Goal: Task Accomplishment & Management: Manage account settings

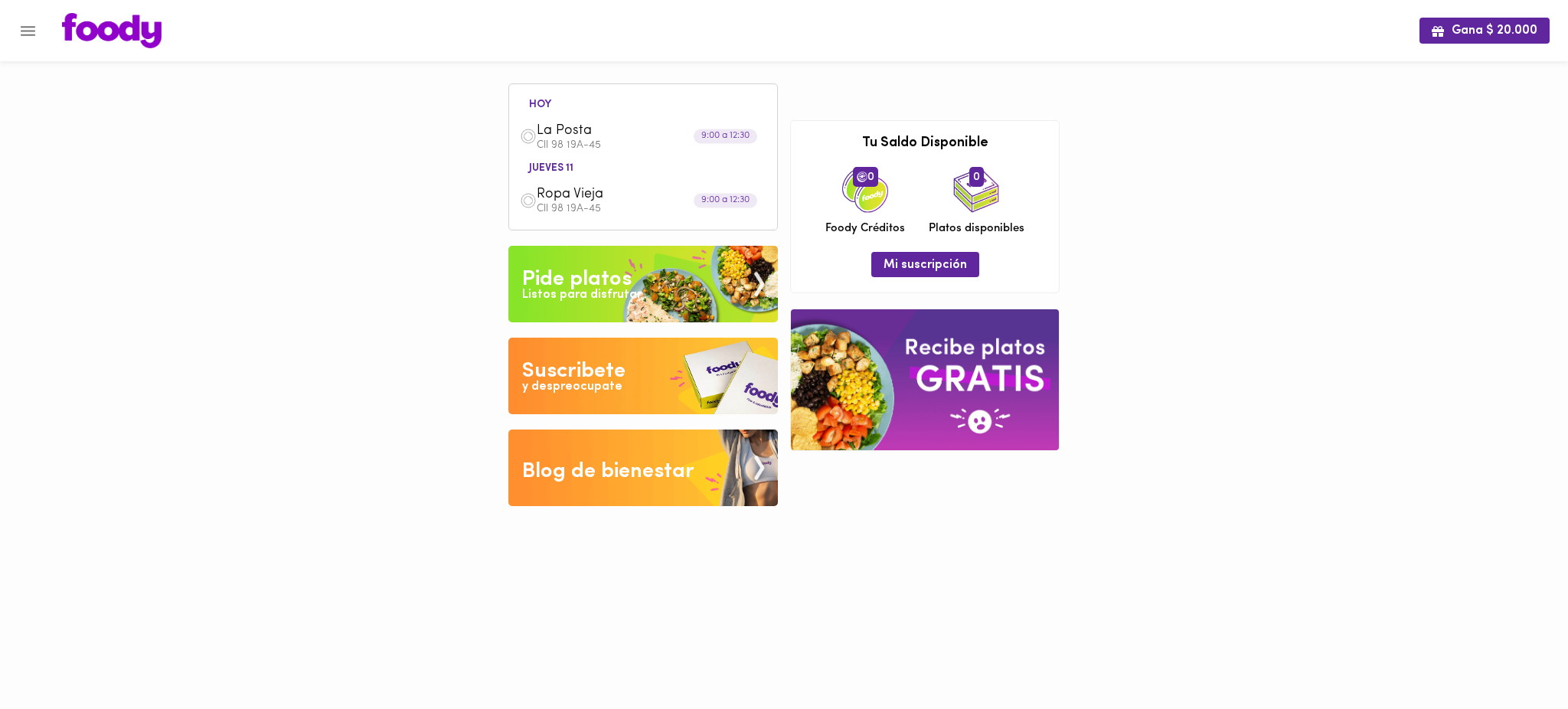
click at [35, 38] on icon "Menu" at bounding box center [28, 31] width 19 height 19
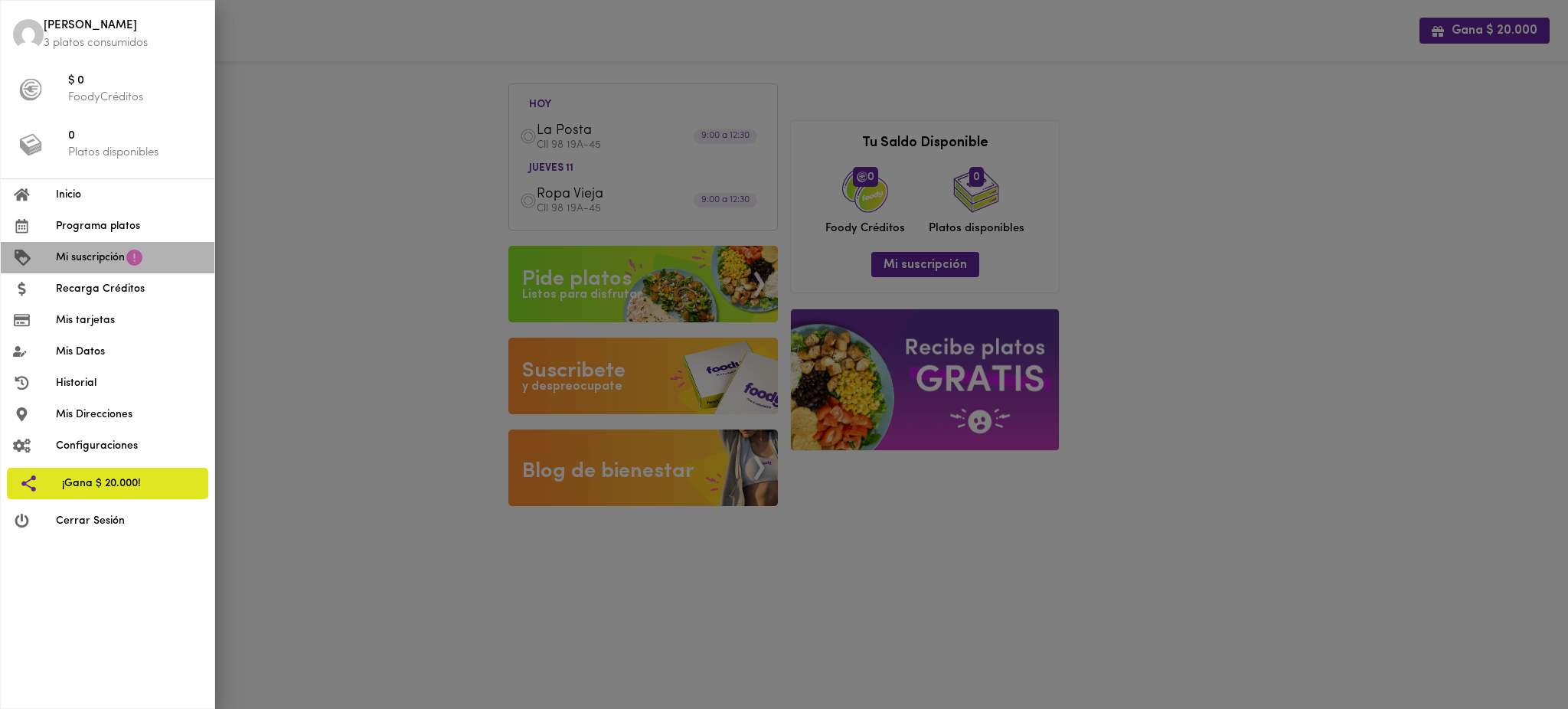
click at [125, 258] on span "Mi suscripción" at bounding box center [90, 257] width 69 height 16
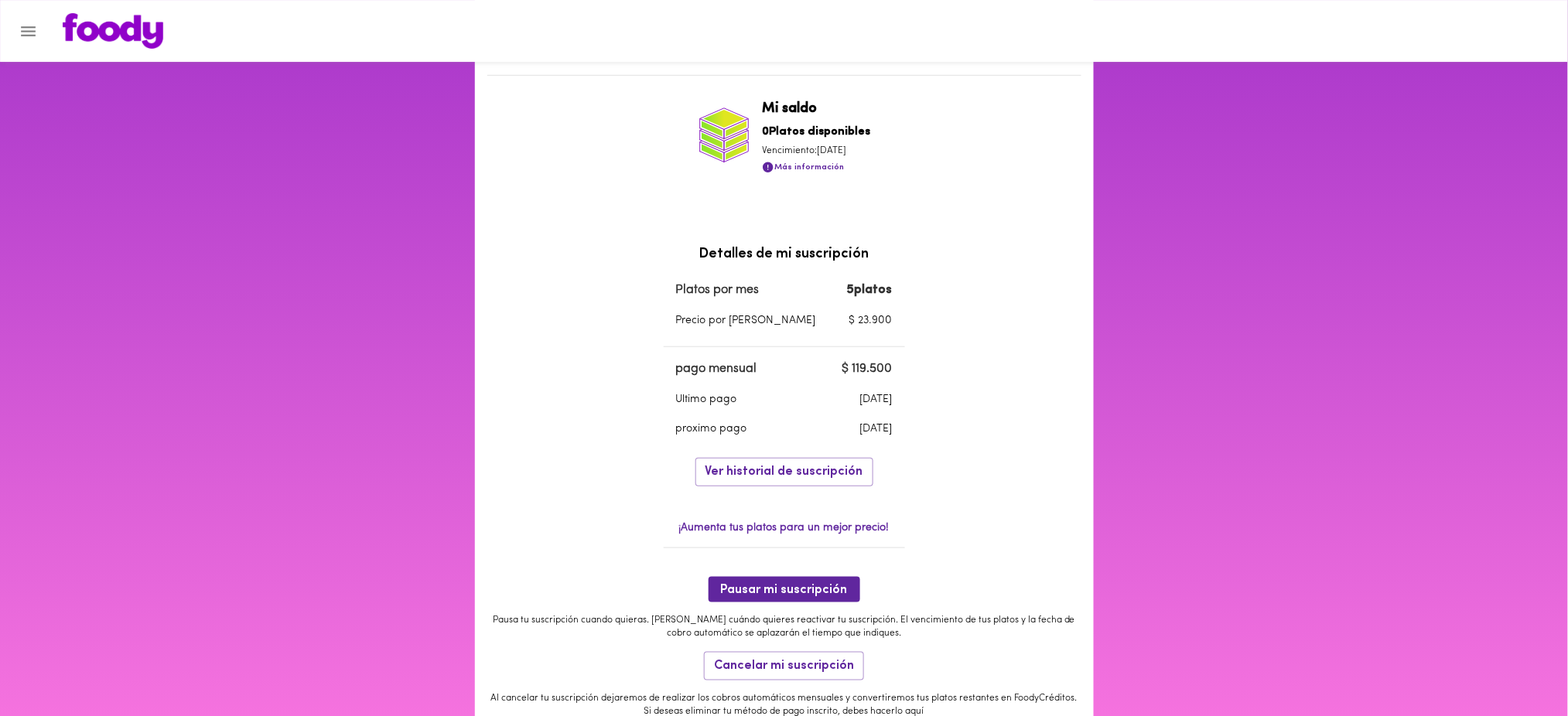
scroll to position [405, 0]
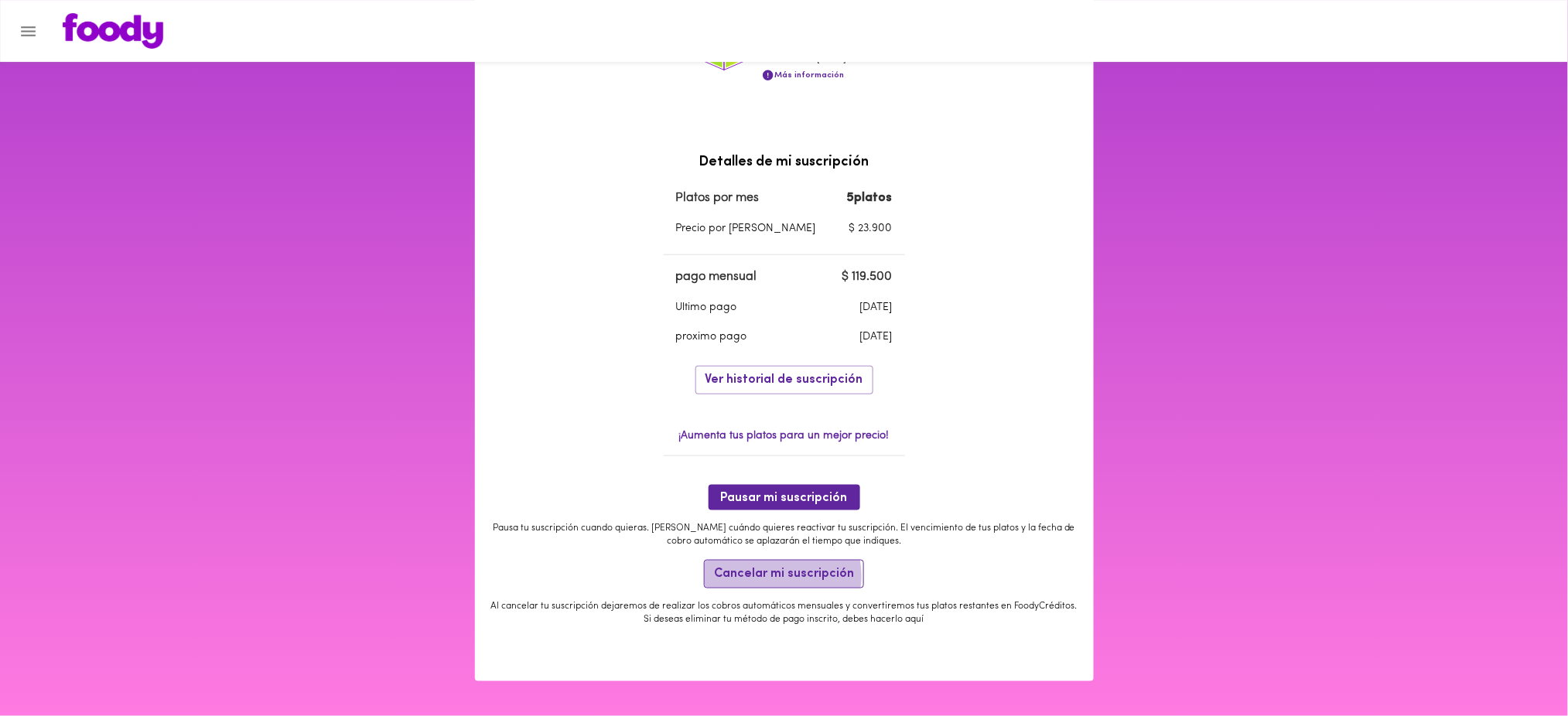
click at [776, 576] on span "Cancelar mi suscripción" at bounding box center [784, 574] width 140 height 15
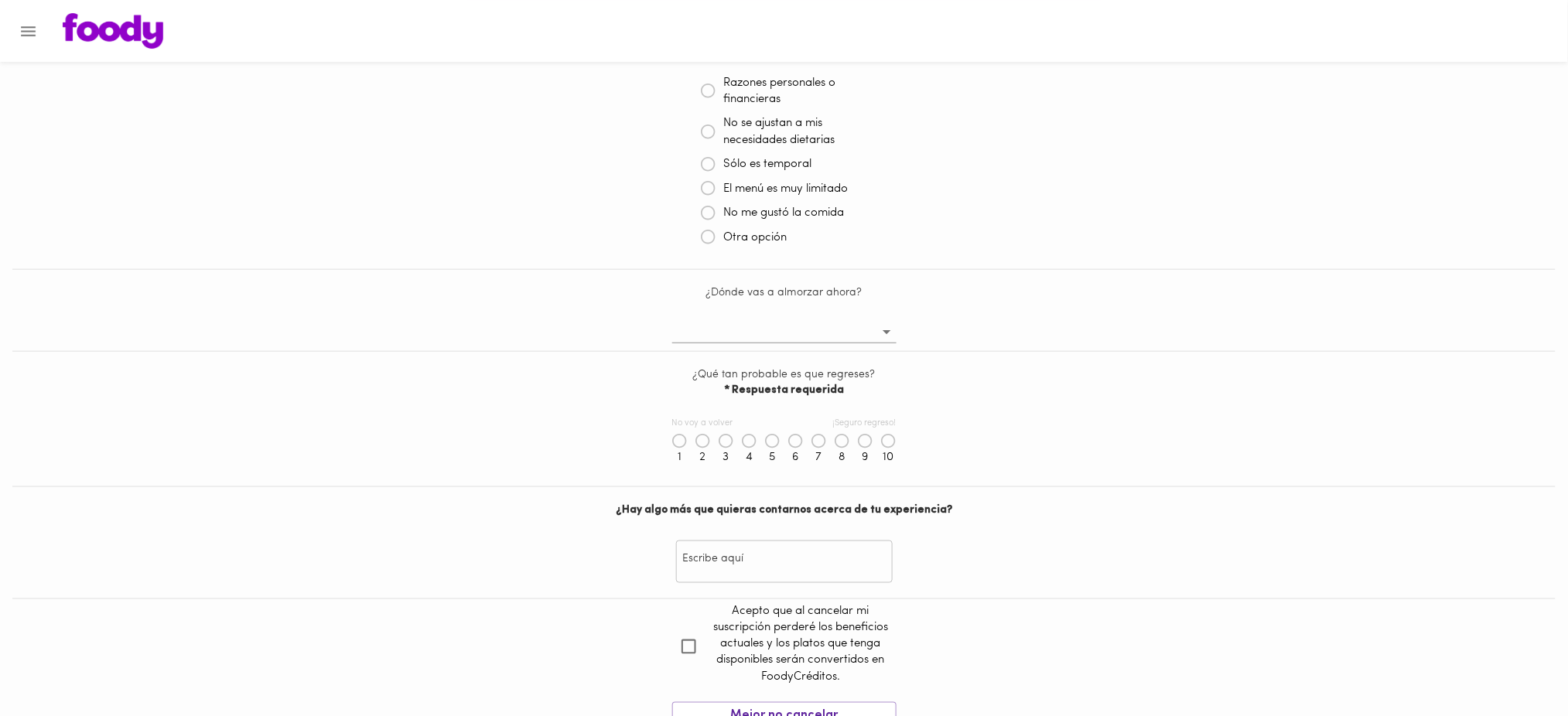
scroll to position [518, 0]
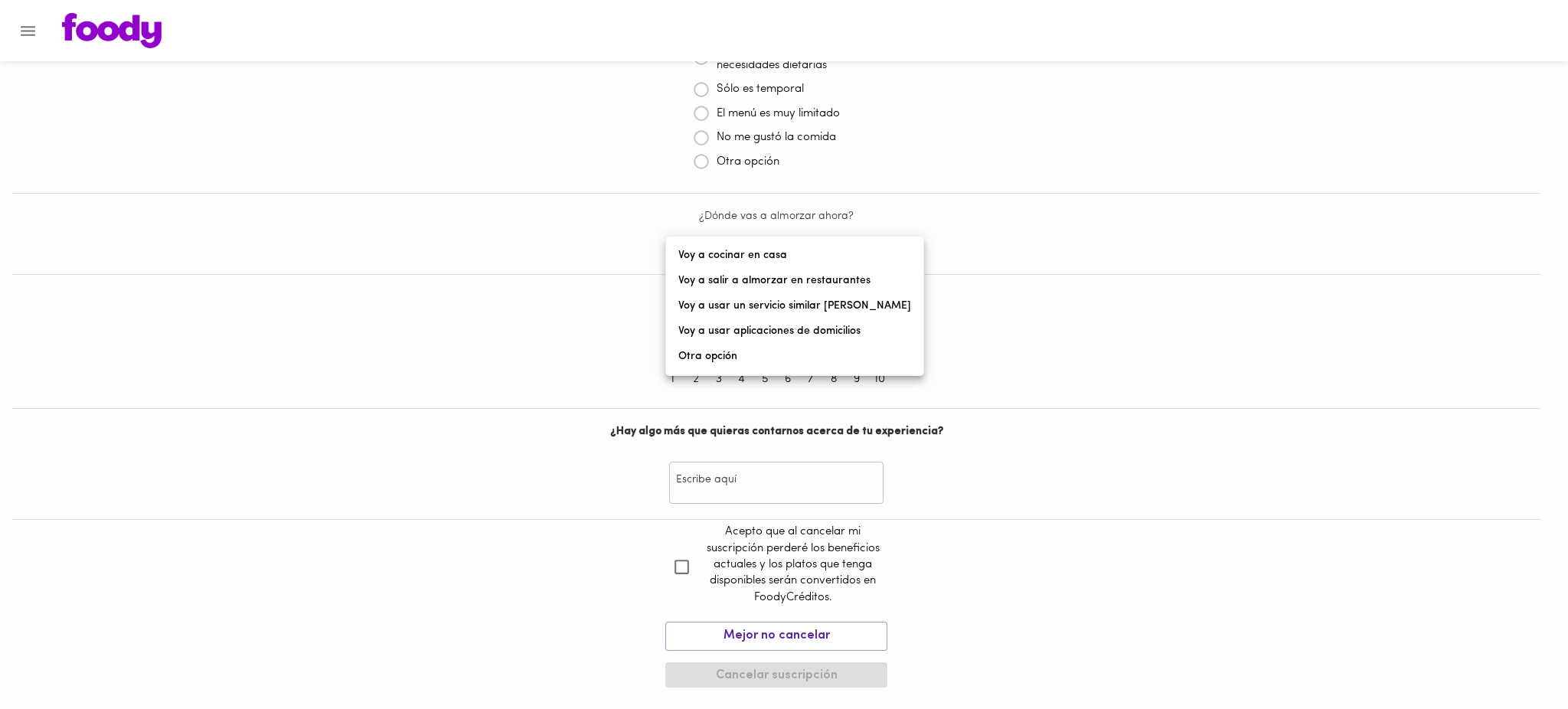
click at [864, 256] on body "Cancelación de suscripción [PERSON_NAME] , lamentamos mucho verte partir 😢 Ante…" at bounding box center [784, 128] width 1568 height 1135
click at [813, 360] on li "Otra opción" at bounding box center [795, 356] width 257 height 25
type input "other"
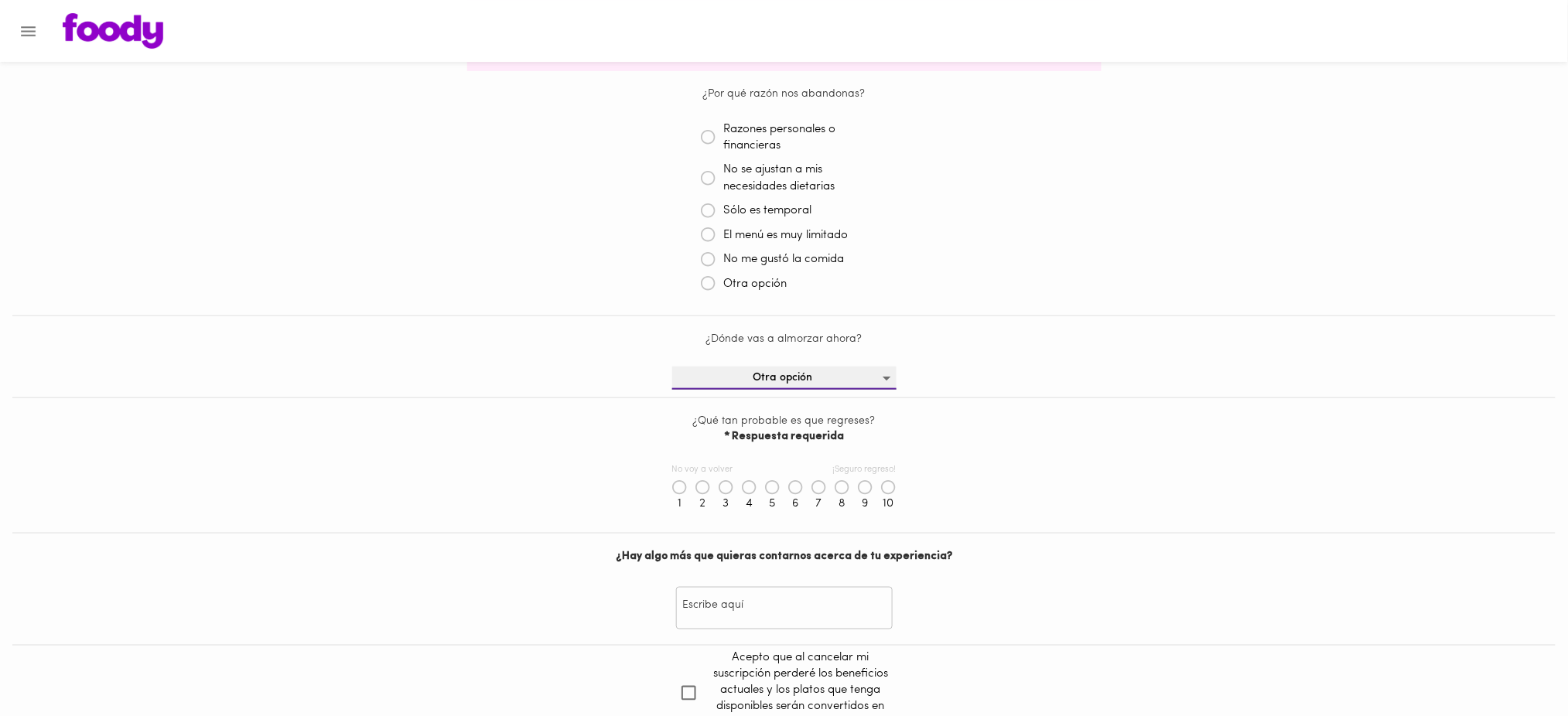
scroll to position [345, 0]
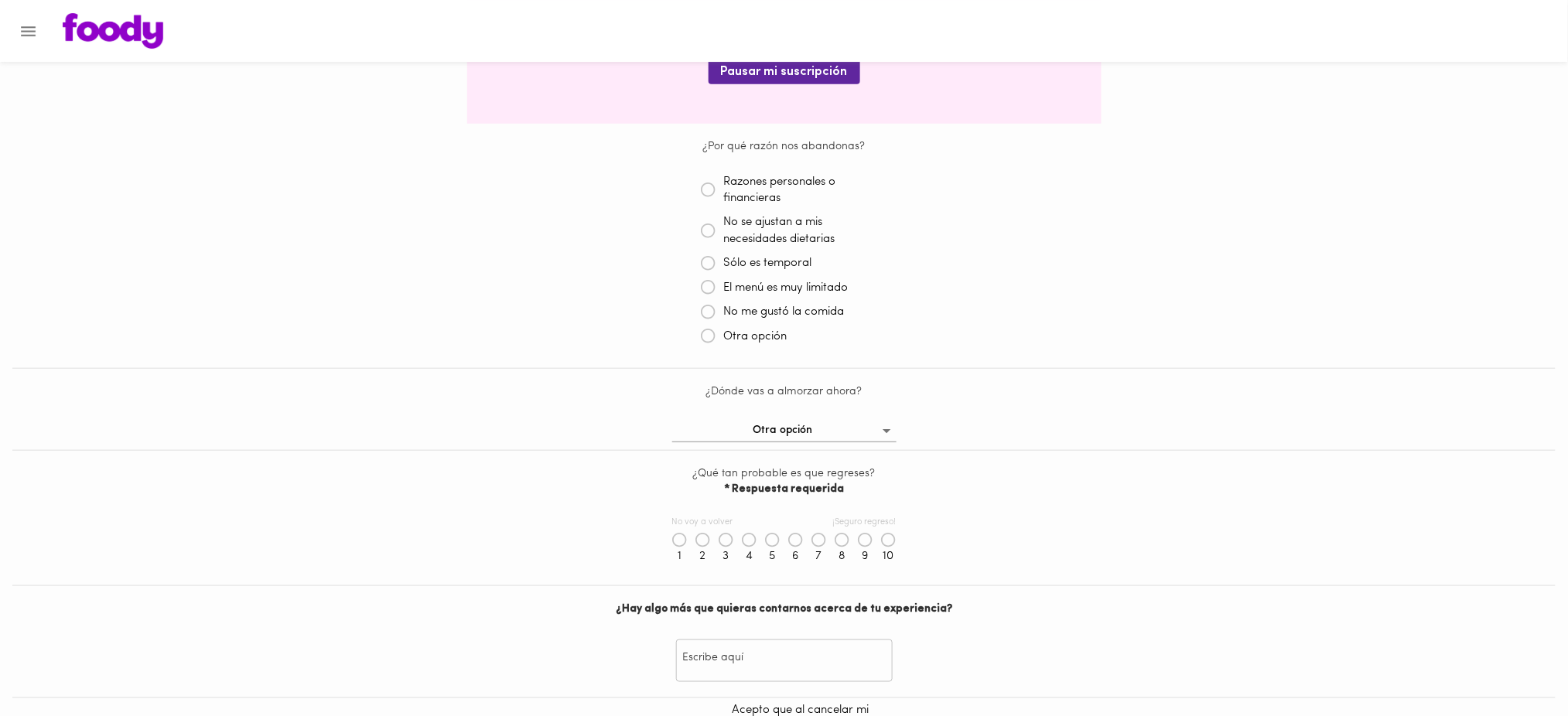
click at [708, 262] on icon at bounding box center [708, 264] width 16 height 16
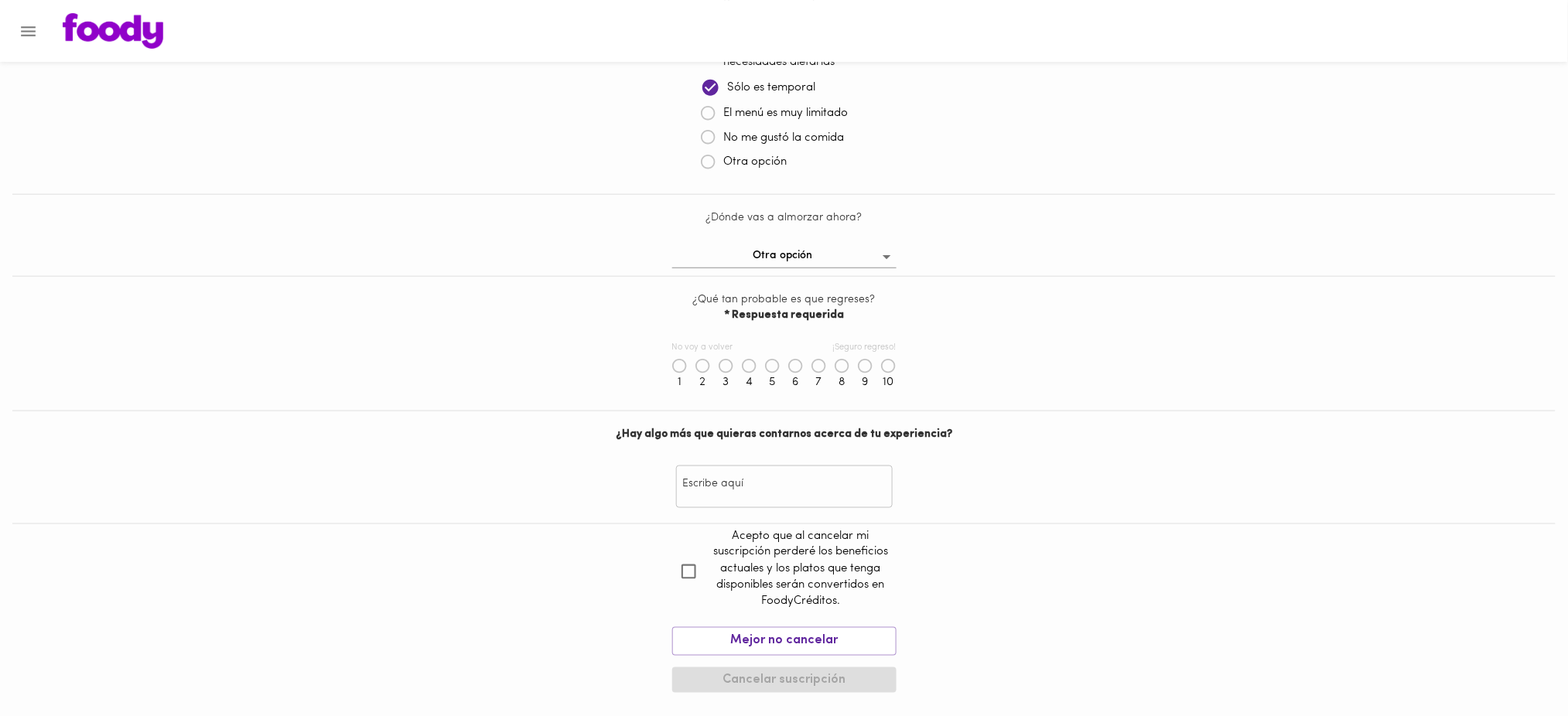
click at [886, 365] on icon at bounding box center [889, 366] width 16 height 16
click at [687, 571] on input "checkbox" at bounding box center [688, 576] width 33 height 33
checkbox input "true"
click at [760, 683] on span "Cancelar suscripción" at bounding box center [784, 684] width 200 height 15
